Goal: Transaction & Acquisition: Purchase product/service

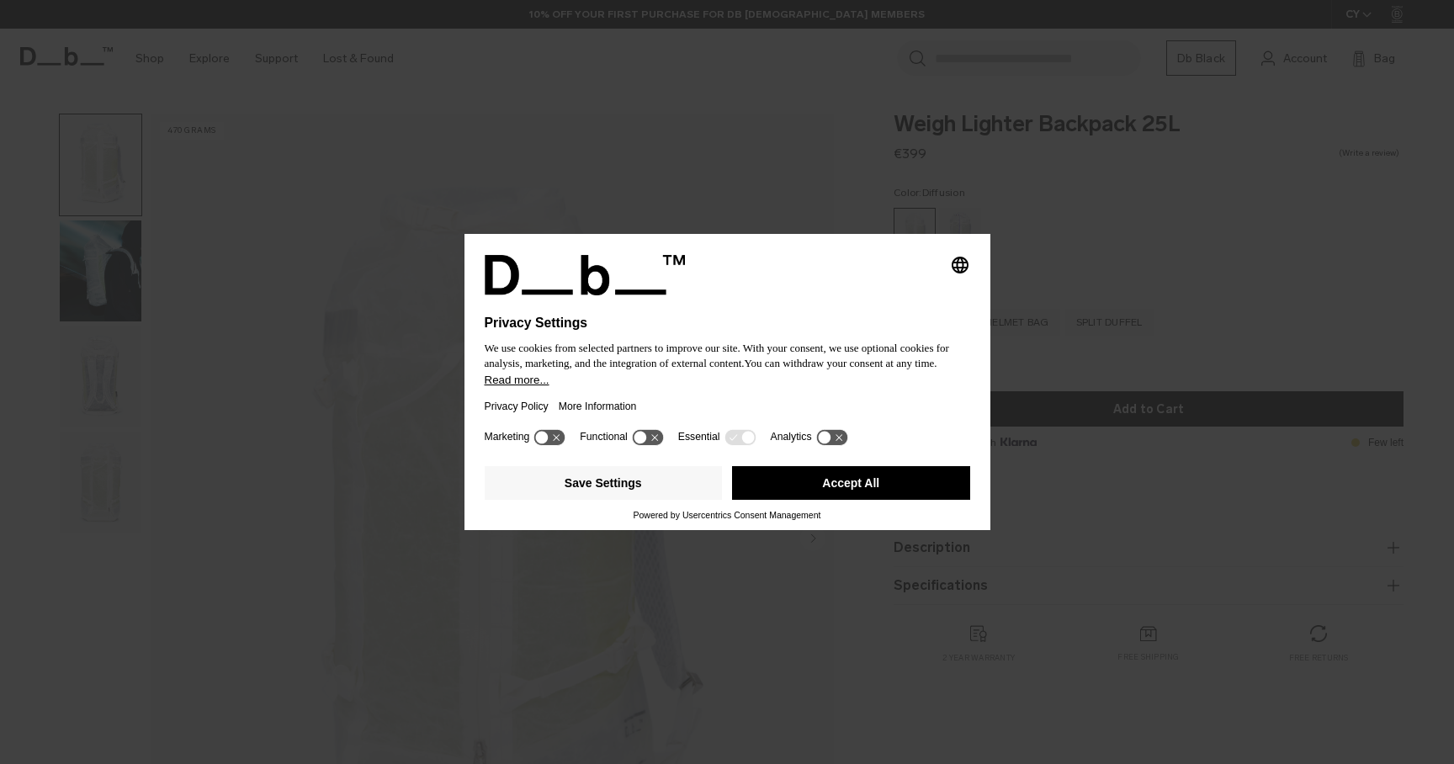
click at [880, 490] on button "Accept All" at bounding box center [851, 483] width 238 height 34
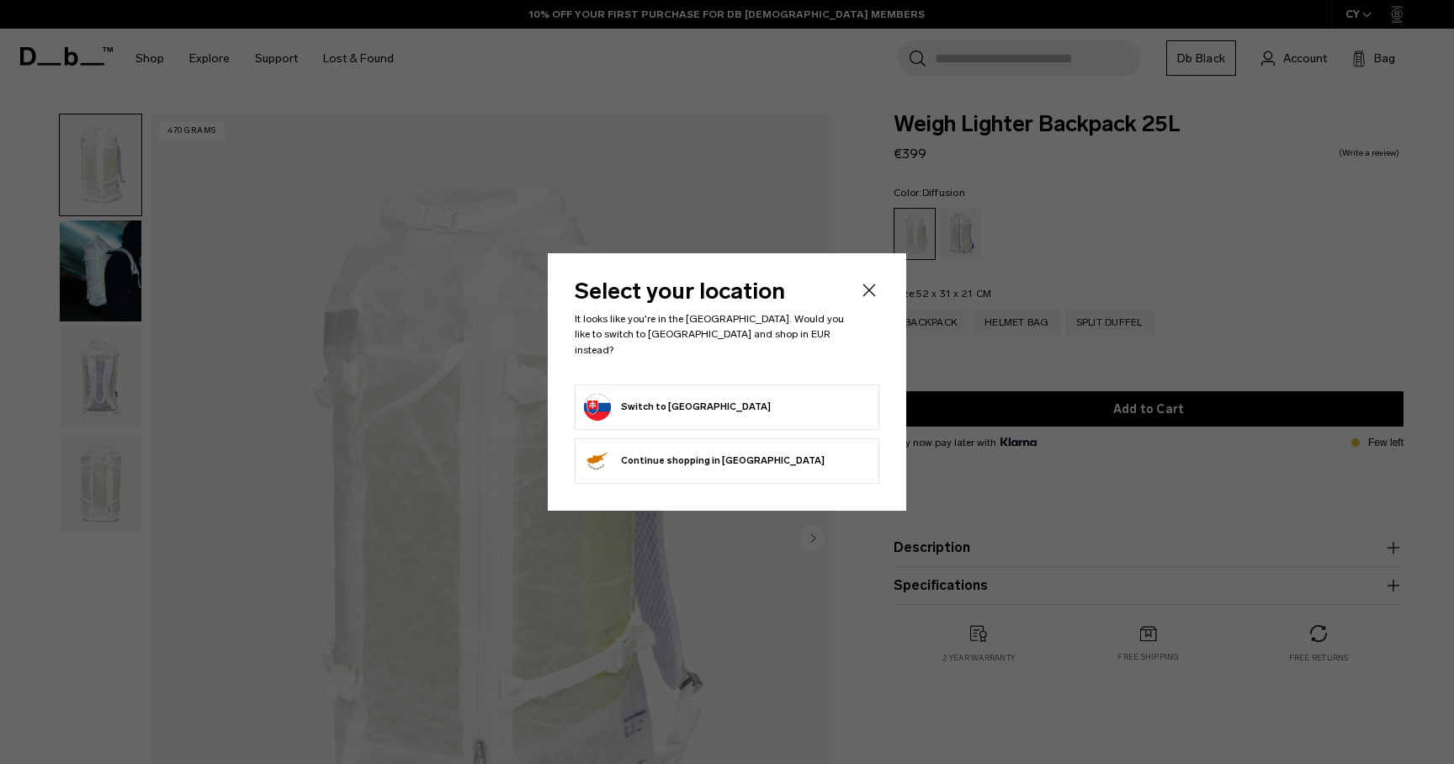
click at [727, 394] on form "Switch to [GEOGRAPHIC_DATA]" at bounding box center [727, 407] width 286 height 27
click at [661, 404] on button "Switch to [GEOGRAPHIC_DATA]" at bounding box center [677, 407] width 187 height 27
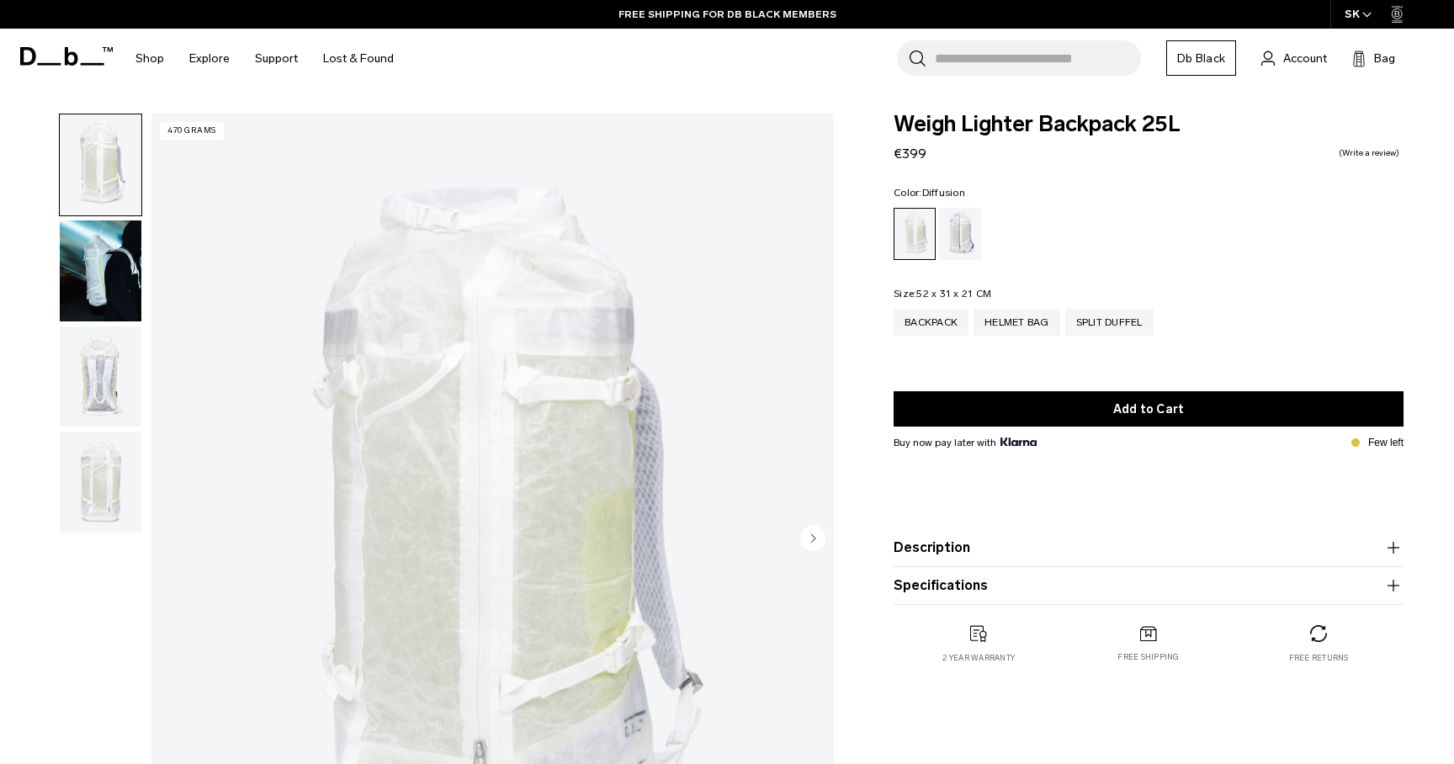
click at [953, 542] on button "Description" at bounding box center [1149, 548] width 510 height 20
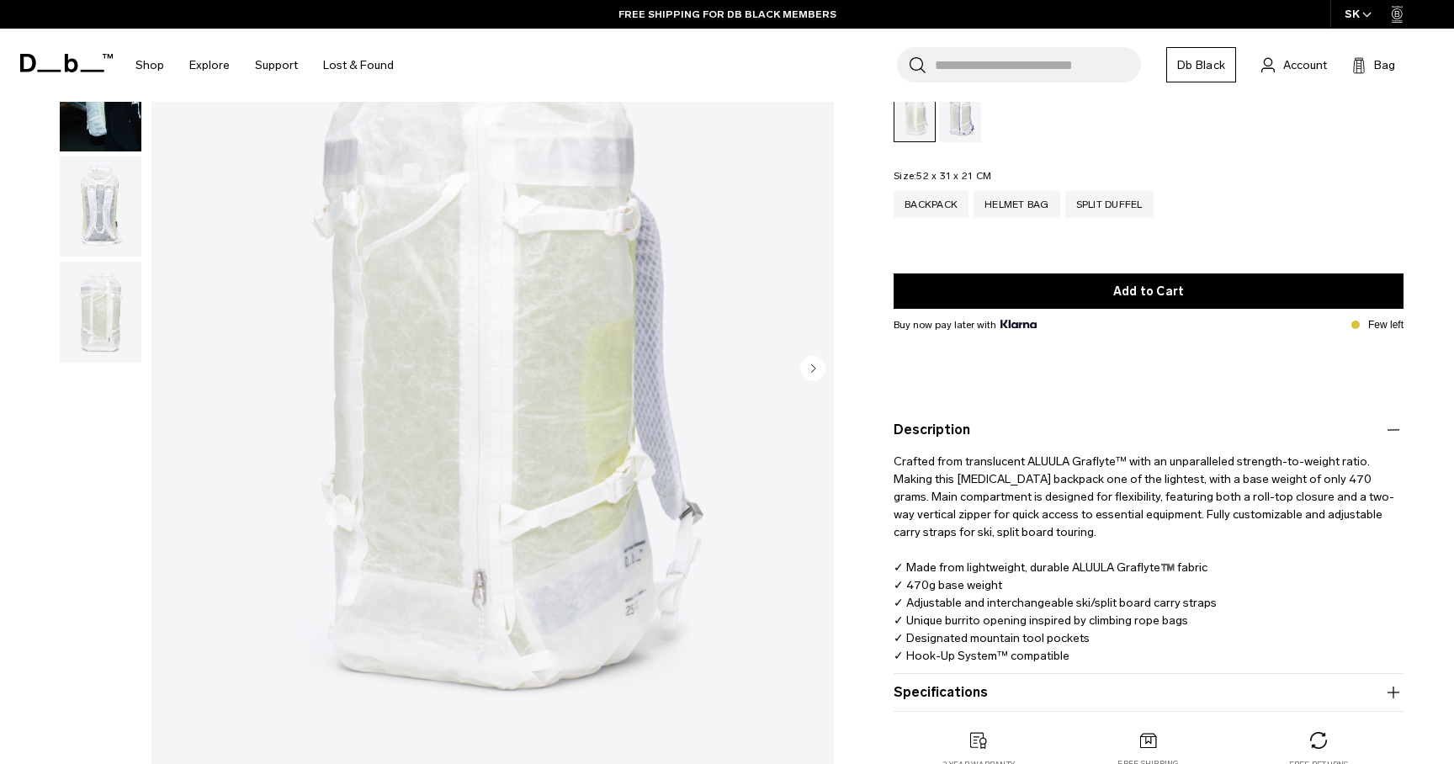
scroll to position [171, 0]
